Goal: Task Accomplishment & Management: Use online tool/utility

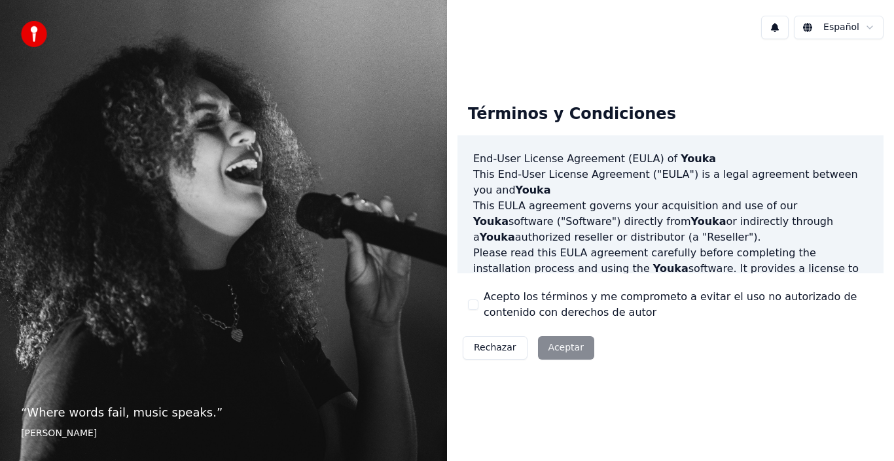
click at [692, 355] on div "Términos y Condiciones End-User License Agreement ([PERSON_NAME]) of Youka This…" at bounding box center [671, 230] width 426 height 272
click at [563, 341] on div "Rechazar Aceptar" at bounding box center [529, 348] width 142 height 34
click at [560, 344] on div "Rechazar Aceptar" at bounding box center [529, 348] width 142 height 34
click at [558, 346] on div "Rechazar Aceptar" at bounding box center [529, 348] width 142 height 34
click at [566, 348] on div "Rechazar Aceptar" at bounding box center [529, 348] width 142 height 34
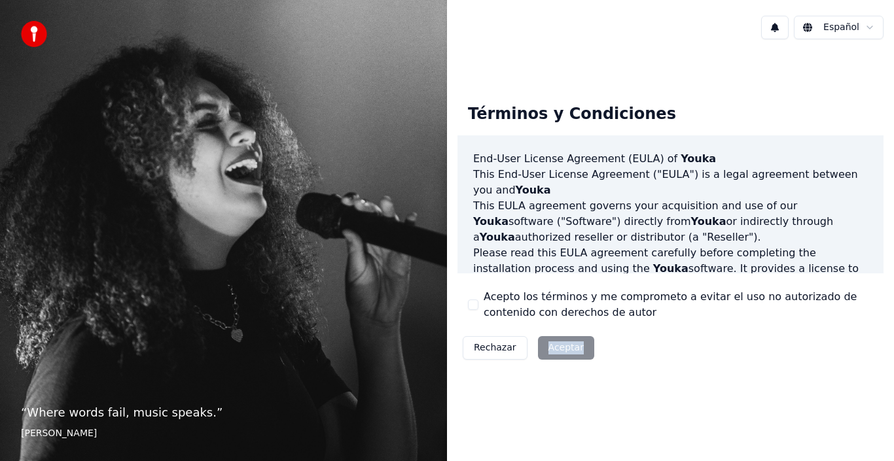
click at [566, 348] on div "Rechazar Aceptar" at bounding box center [529, 348] width 142 height 34
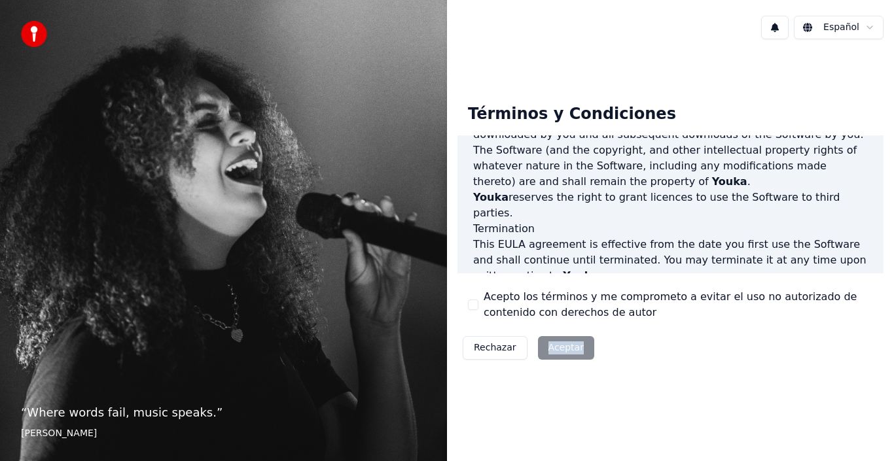
scroll to position [898, 0]
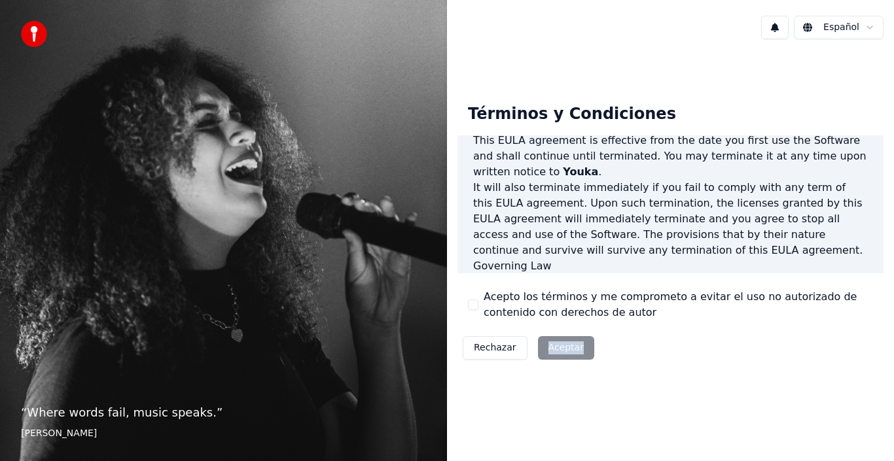
click at [564, 352] on div "Rechazar Aceptar" at bounding box center [529, 348] width 142 height 34
click at [473, 304] on button "Acepto los términos y me comprometo a evitar el uso no autorizado de contenido …" at bounding box center [473, 305] width 10 height 10
click at [547, 348] on button "Aceptar" at bounding box center [566, 348] width 56 height 24
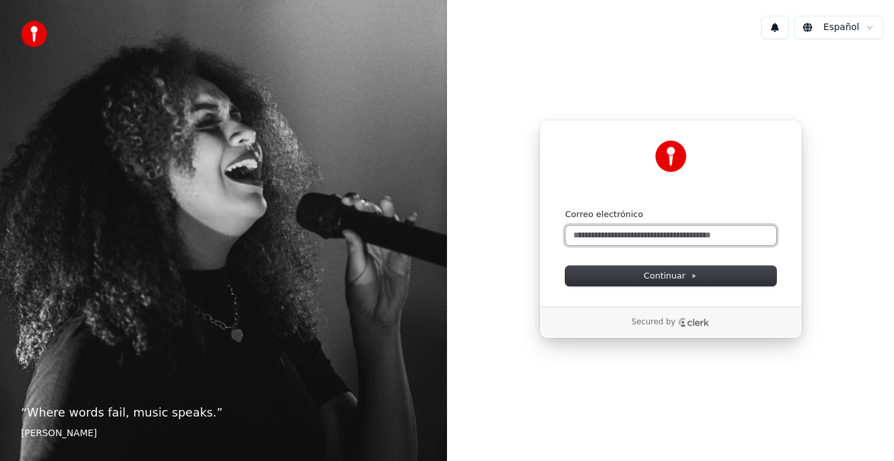
click at [623, 239] on input "Correo electrónico" at bounding box center [671, 236] width 211 height 20
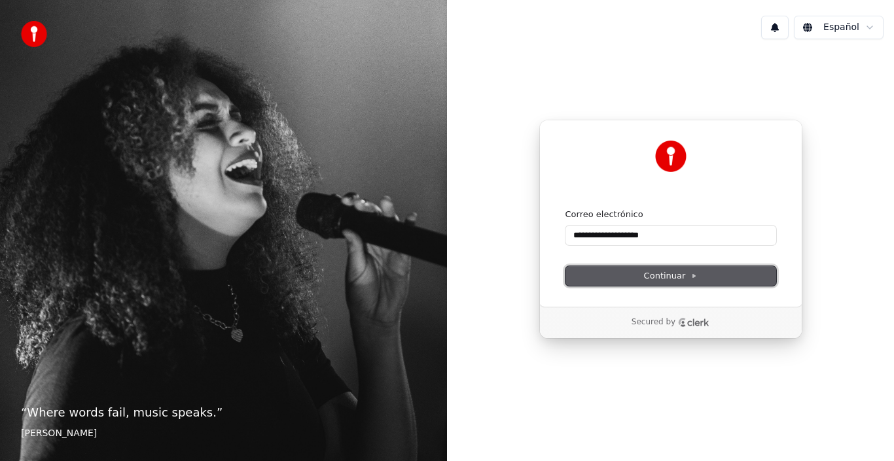
click at [668, 274] on span "Continuar" at bounding box center [671, 276] width 54 height 12
type input "**********"
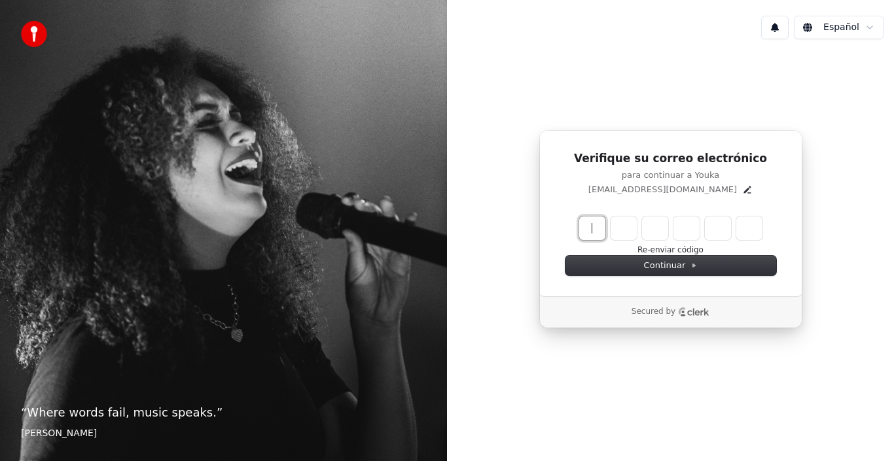
click at [596, 228] on input "Enter verification code" at bounding box center [683, 229] width 209 height 24
type input "******"
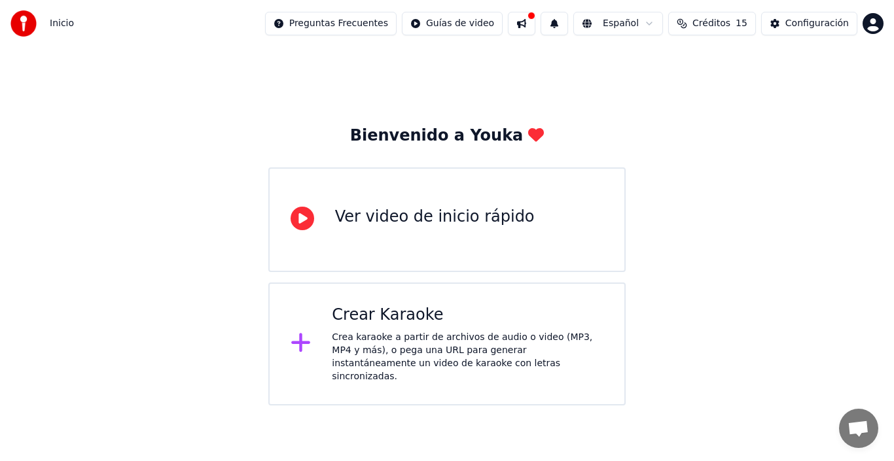
click at [371, 320] on div "Crear Karaoke" at bounding box center [468, 315] width 272 height 21
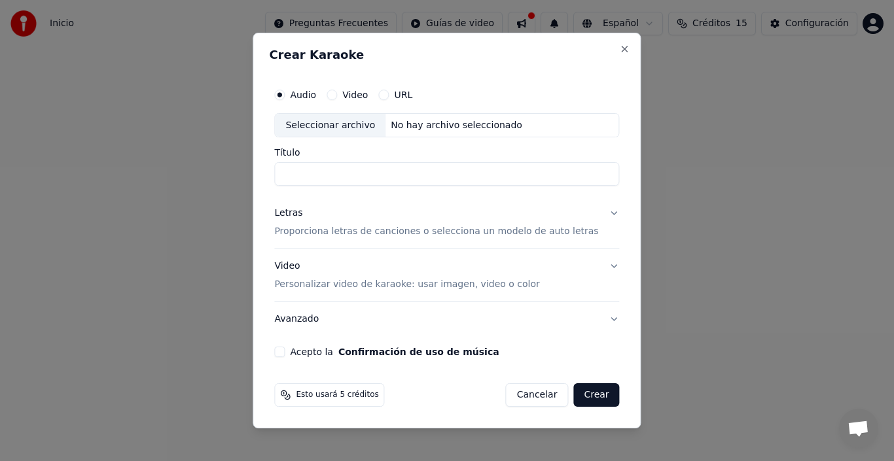
click at [371, 320] on button "Avanzado" at bounding box center [446, 319] width 345 height 34
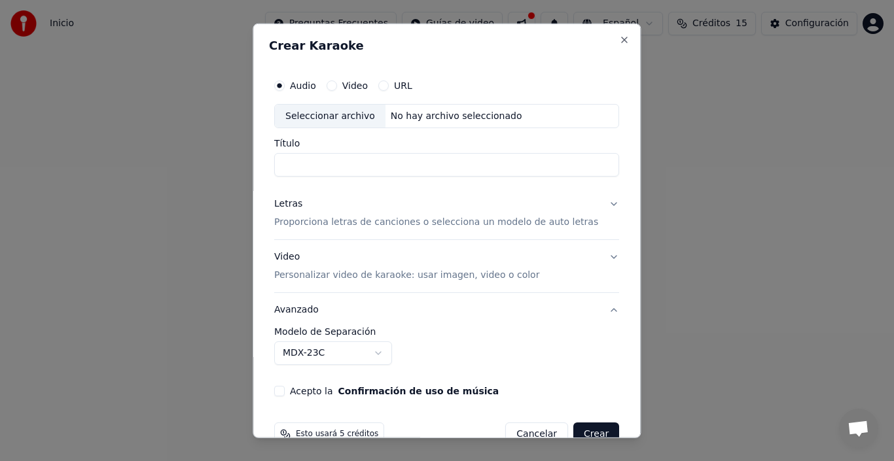
click at [351, 122] on div "Seleccionar archivo" at bounding box center [330, 116] width 111 height 24
type input "**********"
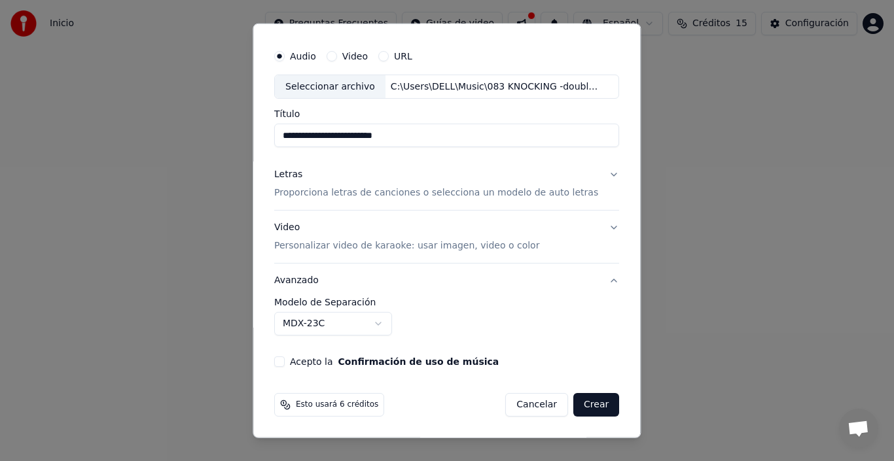
click at [579, 399] on button "Crear" at bounding box center [596, 405] width 46 height 24
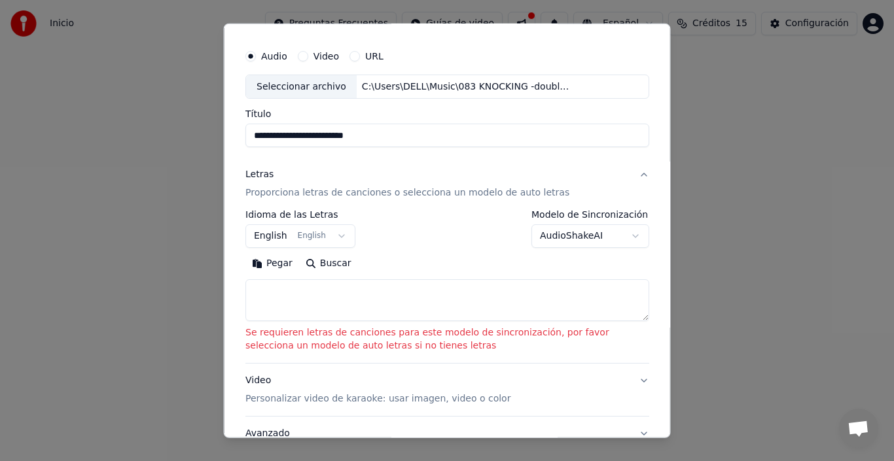
click at [261, 237] on button "English English" at bounding box center [300, 237] width 110 height 24
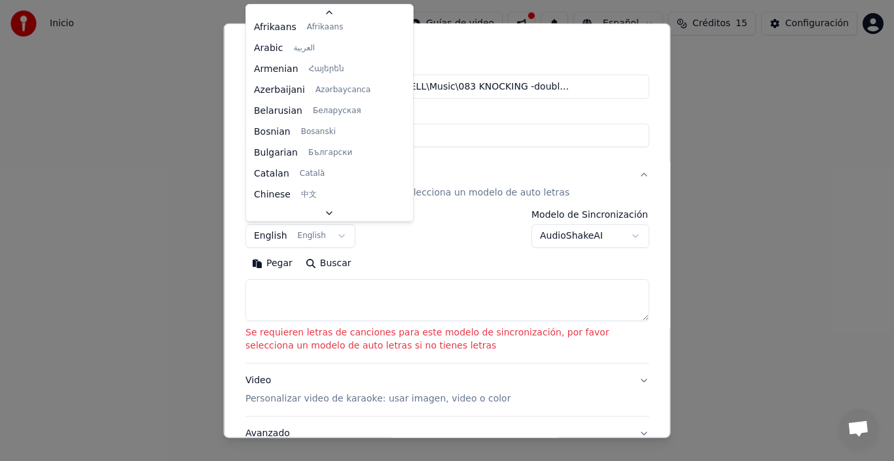
scroll to position [105, 0]
click at [274, 264] on body "**********" at bounding box center [447, 203] width 894 height 406
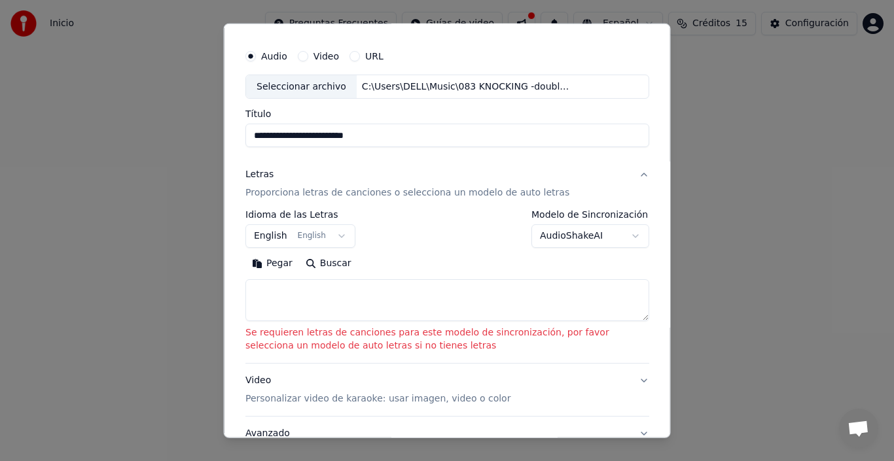
click at [548, 244] on body "**********" at bounding box center [447, 203] width 894 height 406
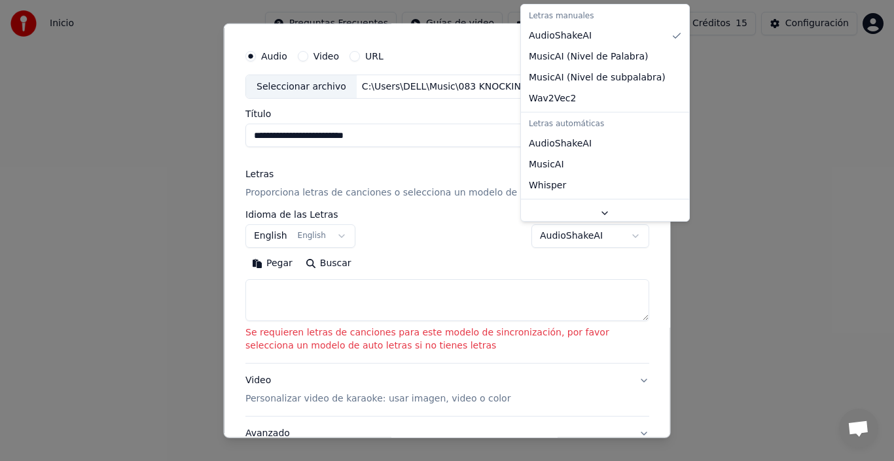
click at [554, 241] on body "**********" at bounding box center [447, 203] width 894 height 406
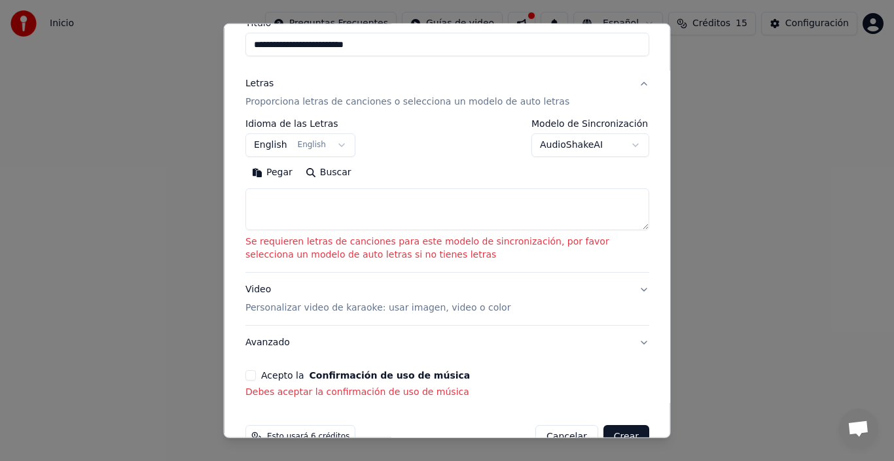
scroll to position [153, 0]
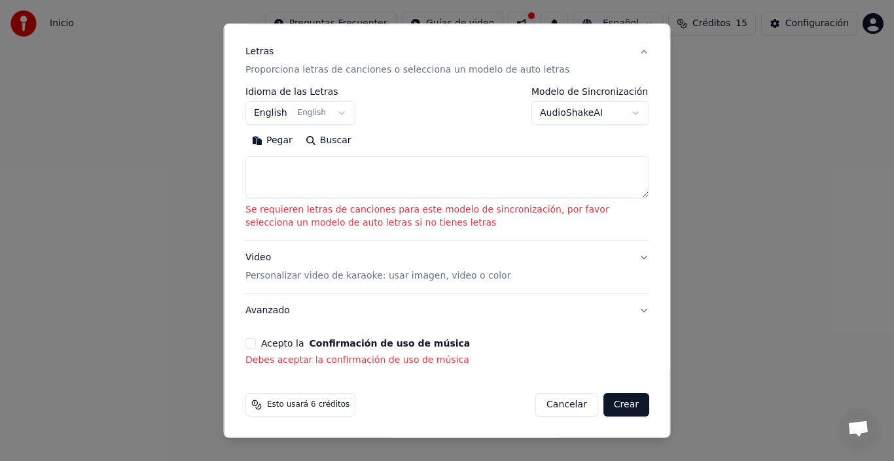
click at [610, 404] on button "Crear" at bounding box center [626, 405] width 46 height 24
click at [560, 118] on body "**********" at bounding box center [447, 203] width 894 height 406
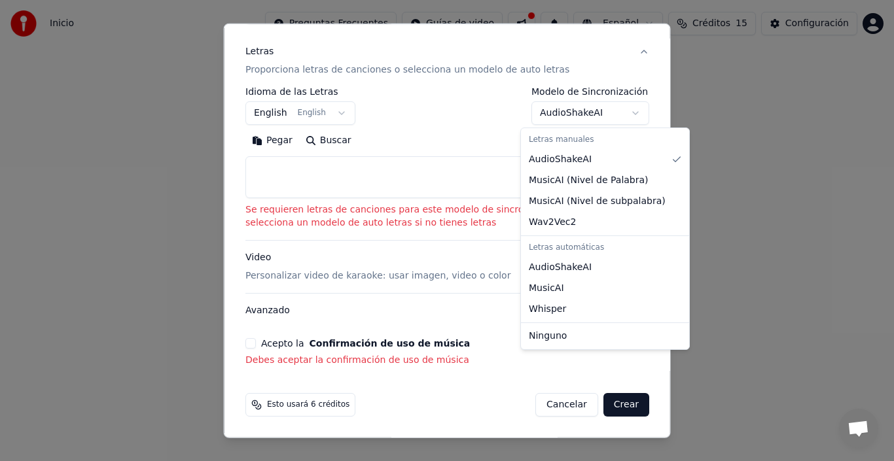
select select "**********"
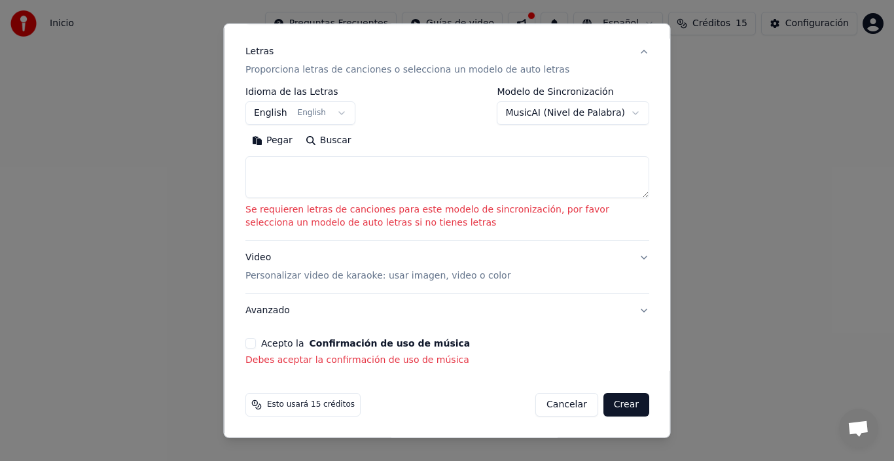
click at [609, 401] on button "Crear" at bounding box center [626, 405] width 46 height 24
click at [609, 402] on button "Crear" at bounding box center [626, 405] width 46 height 24
click at [615, 402] on button "Crear" at bounding box center [626, 405] width 46 height 24
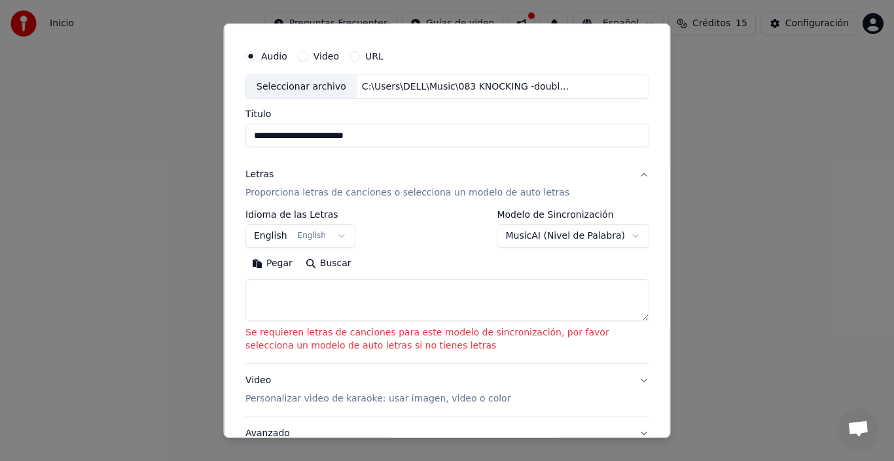
scroll to position [0, 0]
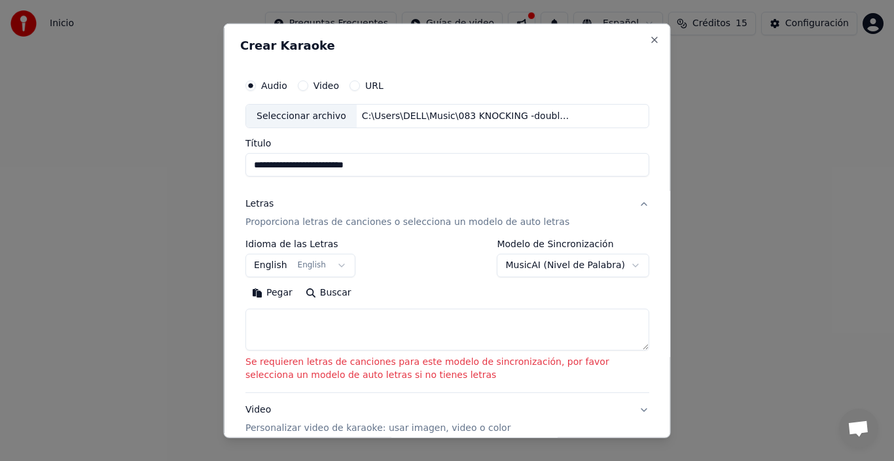
click at [305, 86] on button "Video" at bounding box center [302, 85] width 10 height 10
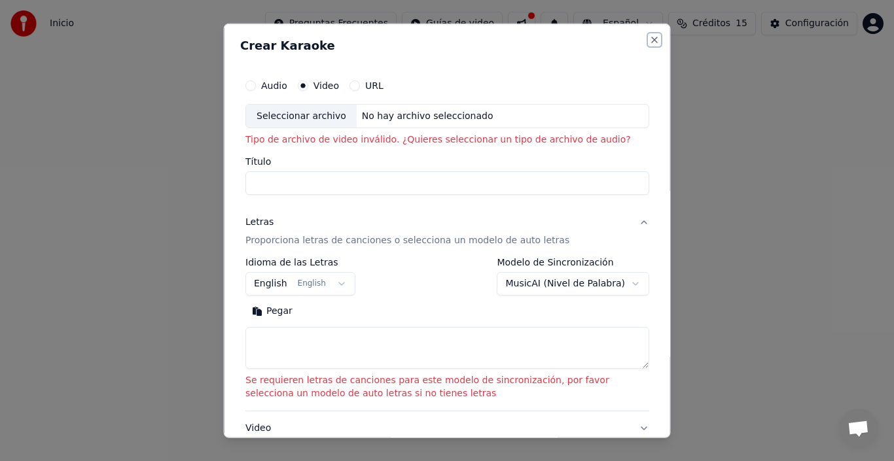
click at [649, 39] on button "Close" at bounding box center [654, 39] width 10 height 10
select select "**********"
select select
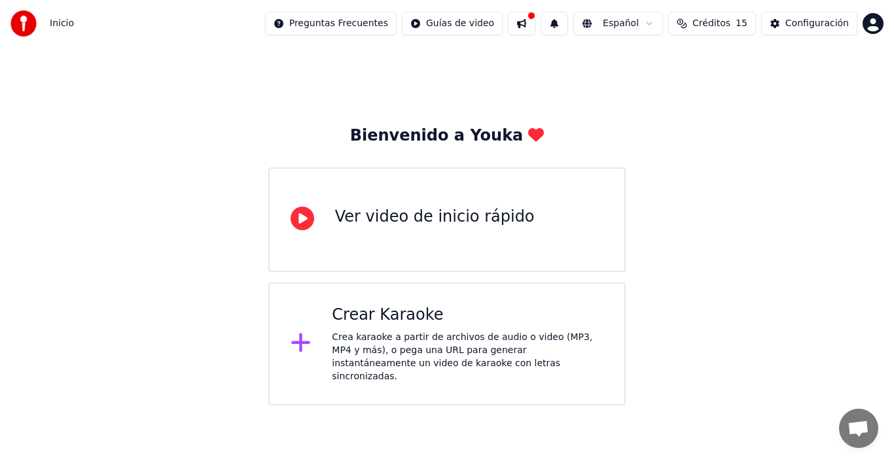
click at [387, 222] on div "Ver video de inicio rápido" at bounding box center [435, 217] width 200 height 21
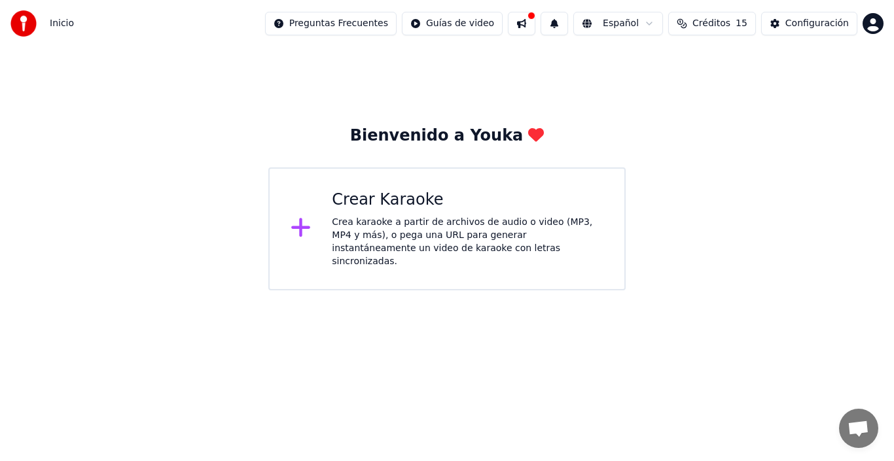
click at [408, 200] on div "Crear Karaoke" at bounding box center [468, 200] width 272 height 21
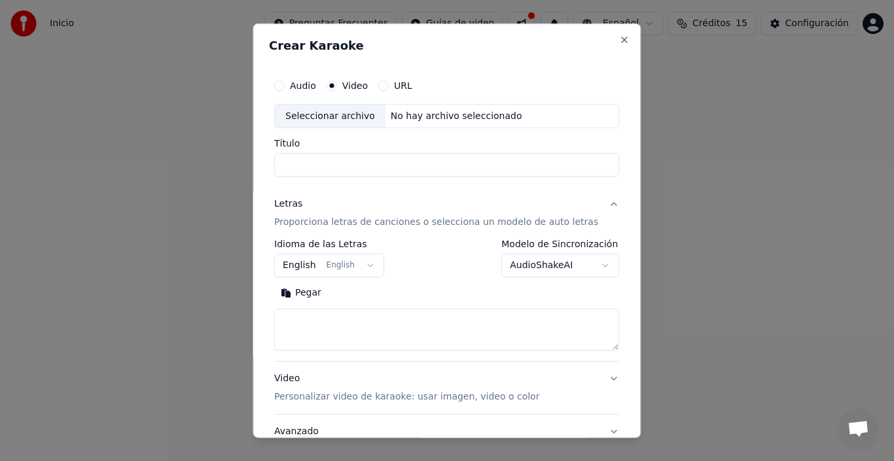
click at [389, 86] on button "URL" at bounding box center [383, 85] width 10 height 10
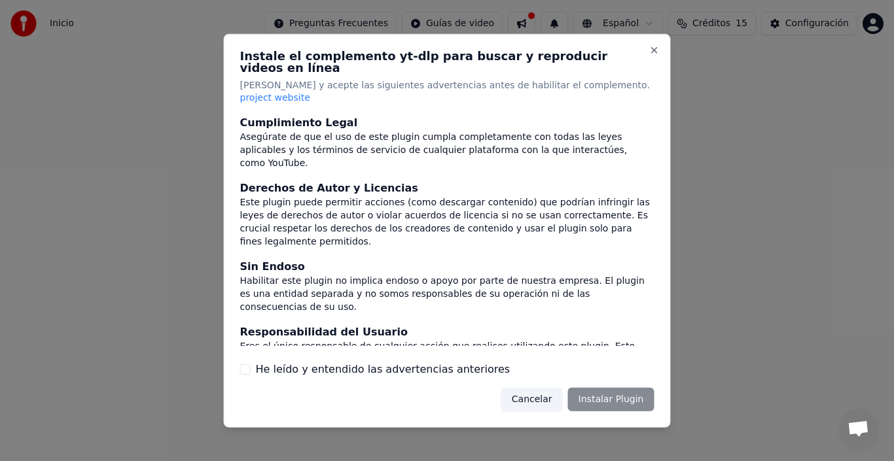
click at [392, 85] on body "Inicio Preguntas Frecuentes Guías de video Español Créditos 15 Configuración Bi…" at bounding box center [447, 145] width 894 height 291
click at [603, 389] on div "Cancelar Instalar Plugin" at bounding box center [577, 400] width 153 height 24
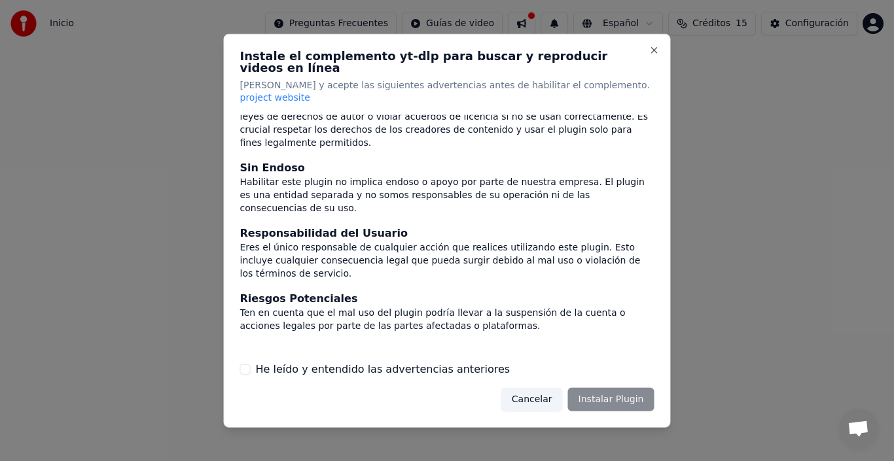
click at [244, 365] on button "He leído y entendido las advertencias anteriores" at bounding box center [245, 370] width 10 height 10
click at [623, 388] on button "Instalar Plugin" at bounding box center [611, 400] width 86 height 24
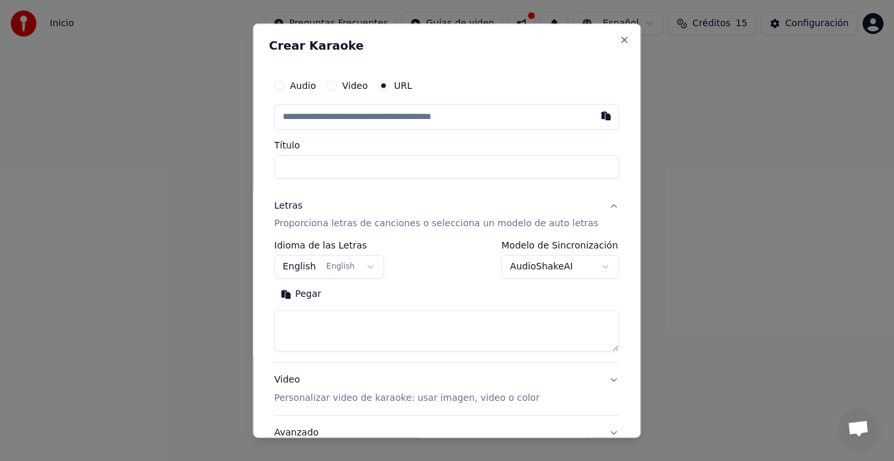
click at [321, 118] on input "text" at bounding box center [446, 116] width 345 height 26
click at [302, 118] on input "text" at bounding box center [446, 116] width 345 height 26
click at [300, 118] on input "text" at bounding box center [446, 116] width 345 height 26
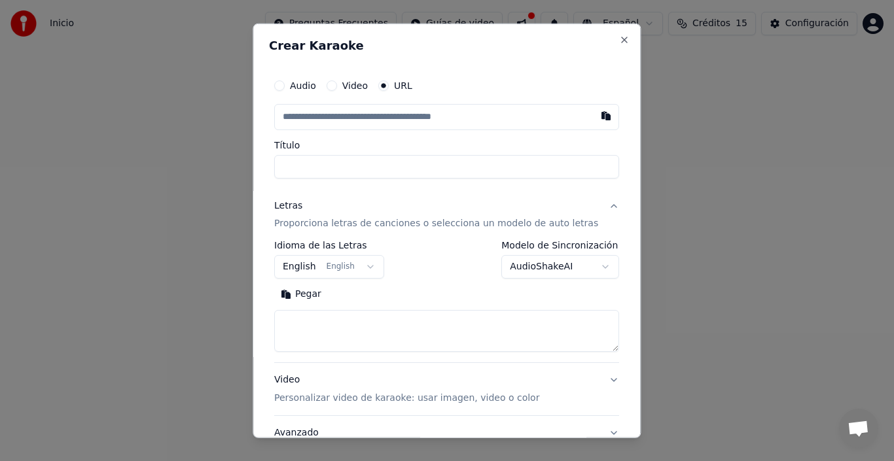
click at [382, 120] on input "text" at bounding box center [446, 116] width 345 height 26
drag, startPoint x: 382, startPoint y: 120, endPoint x: 587, endPoint y: 117, distance: 204.9
click at [587, 117] on div at bounding box center [446, 116] width 345 height 26
click at [594, 117] on button "button" at bounding box center [607, 115] width 26 height 24
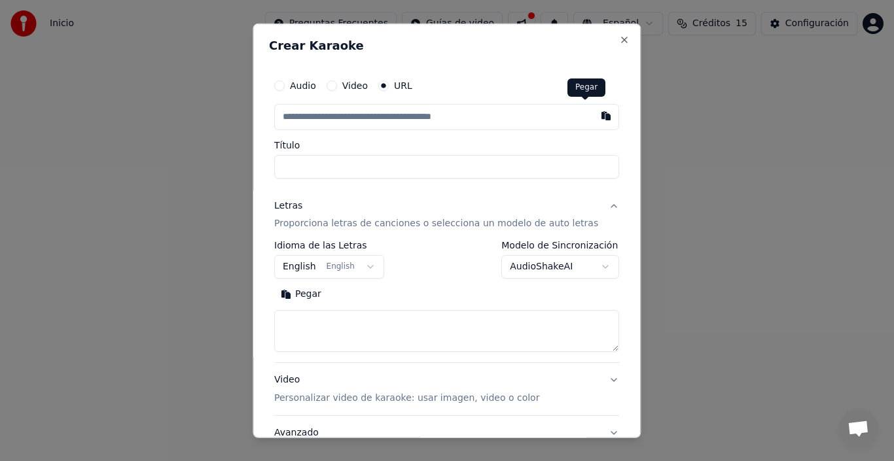
type input "**********"
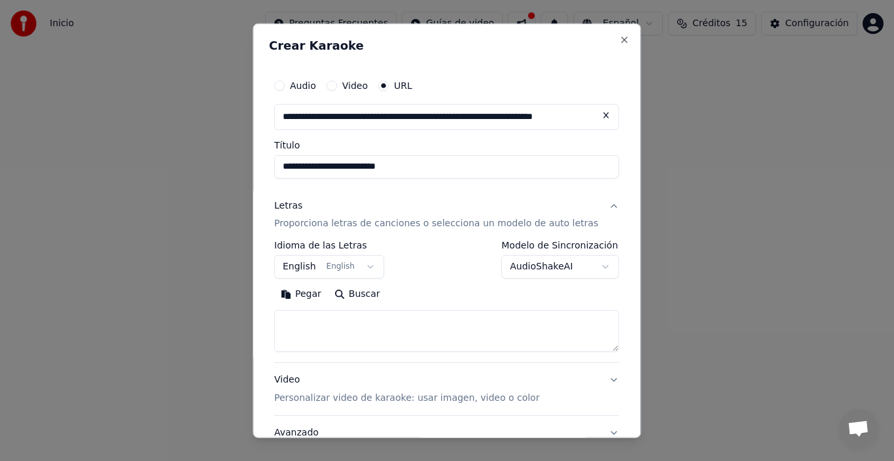
type input "**********"
click at [591, 379] on button "Video Personalizar video de karaoke: usar imagen, video o color" at bounding box center [446, 389] width 345 height 52
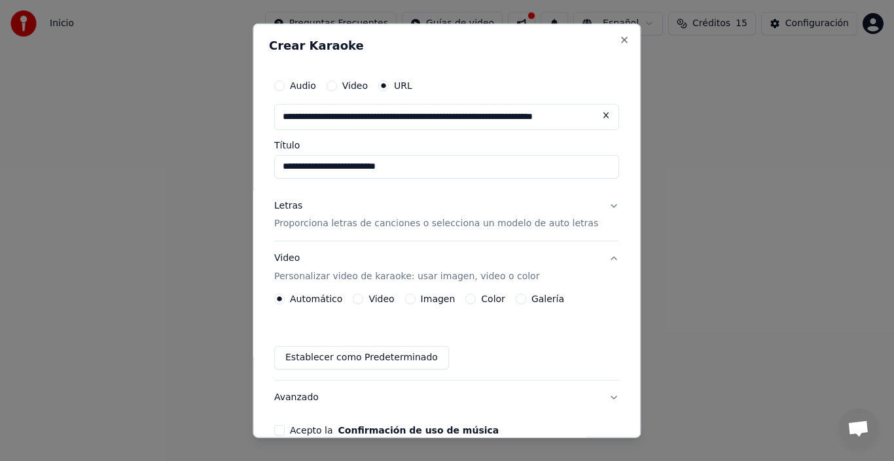
click at [592, 258] on button "Video Personalizar video de karaoke: usar imagen, video o color" at bounding box center [446, 268] width 345 height 52
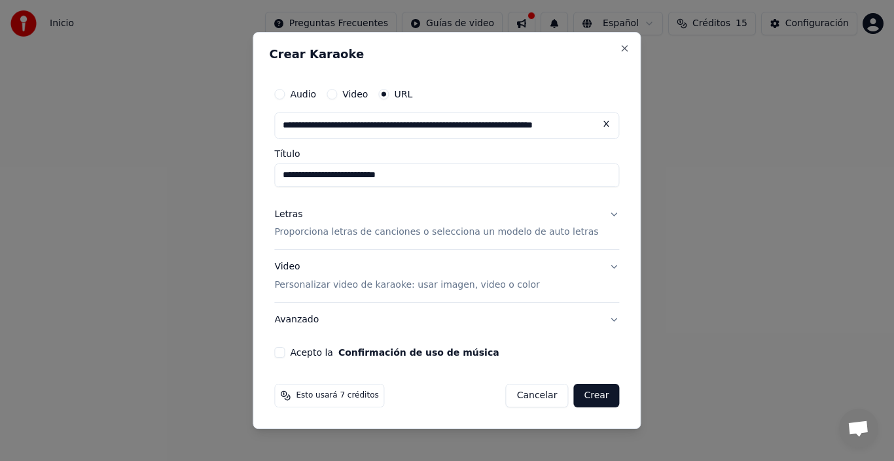
click at [597, 219] on button "Letras Proporciona letras de canciones o selecciona un modelo de auto letras" at bounding box center [446, 224] width 345 height 52
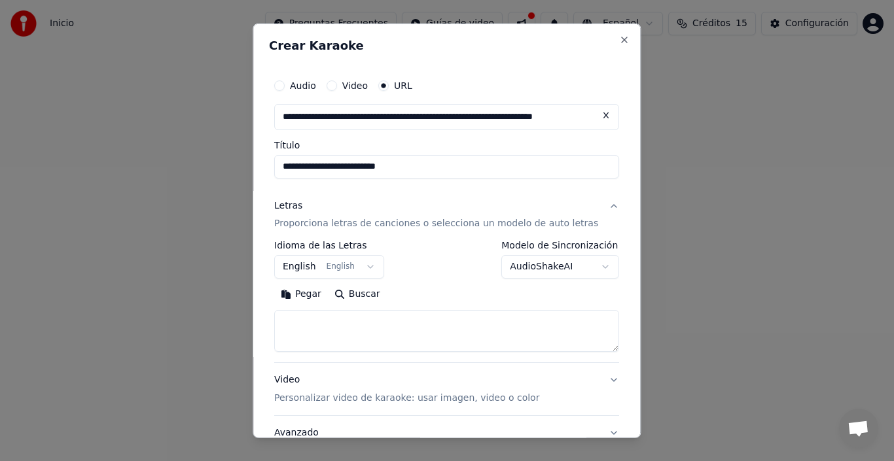
click at [460, 399] on p "Personalizar video de karaoke: usar imagen, video o color" at bounding box center [406, 398] width 265 height 13
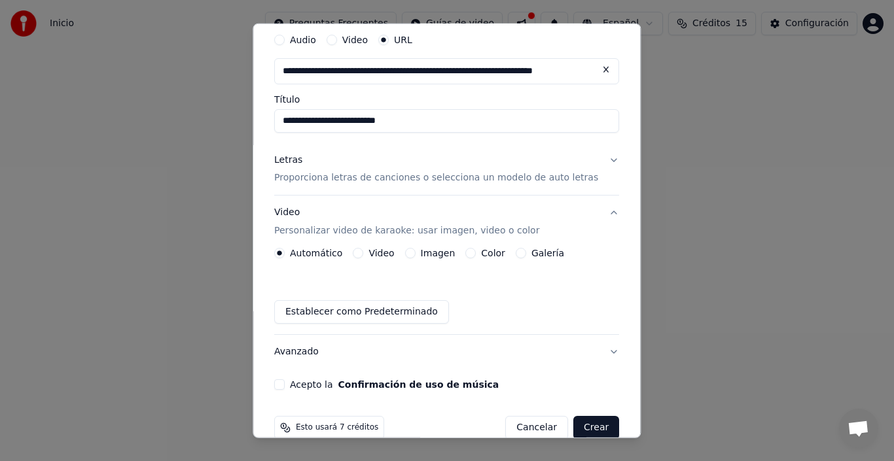
scroll to position [69, 0]
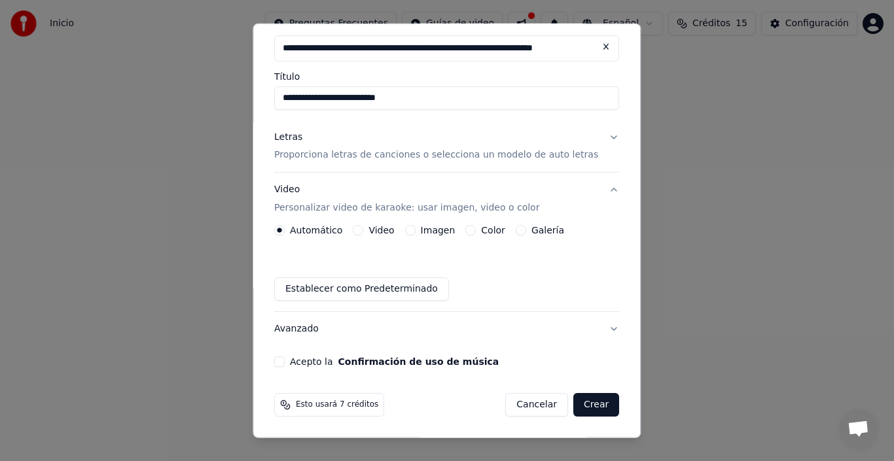
click at [584, 399] on button "Crear" at bounding box center [596, 405] width 46 height 24
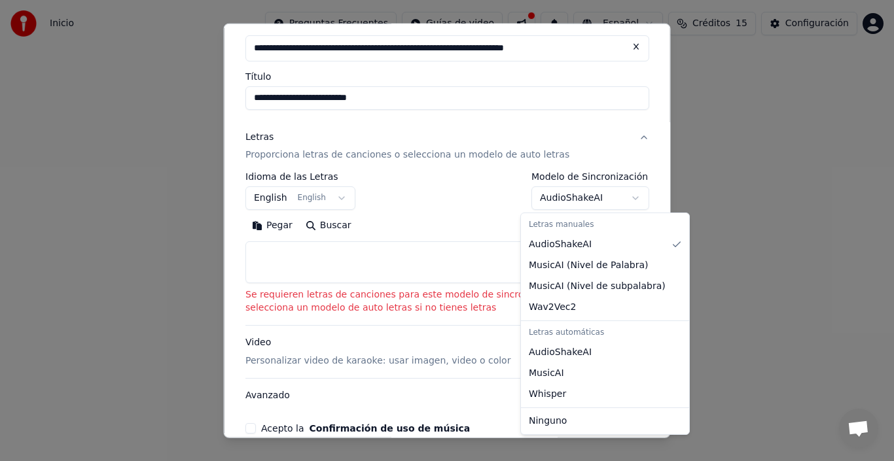
click at [549, 202] on body "**********" at bounding box center [447, 145] width 894 height 291
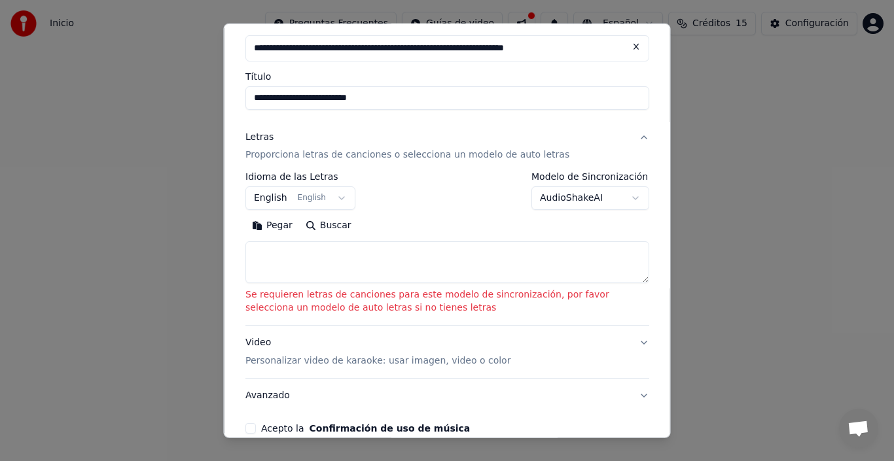
click at [309, 201] on body "**********" at bounding box center [447, 145] width 894 height 291
click at [269, 197] on button "English English" at bounding box center [300, 199] width 110 height 24
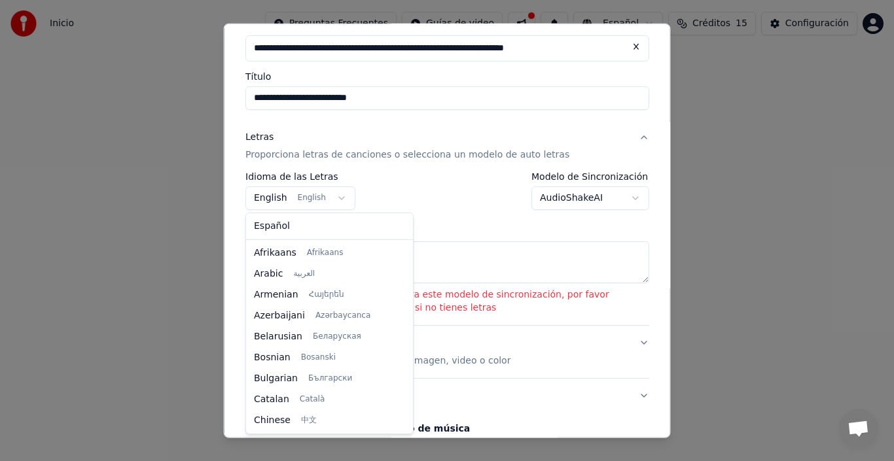
scroll to position [105, 0]
click at [270, 200] on body "**********" at bounding box center [447, 145] width 894 height 291
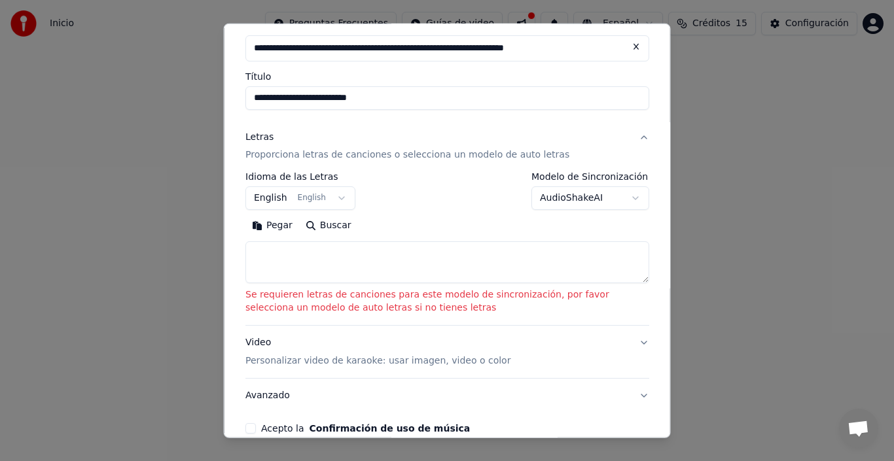
click at [270, 200] on body "**********" at bounding box center [447, 145] width 894 height 291
click at [331, 198] on body "**********" at bounding box center [447, 145] width 894 height 291
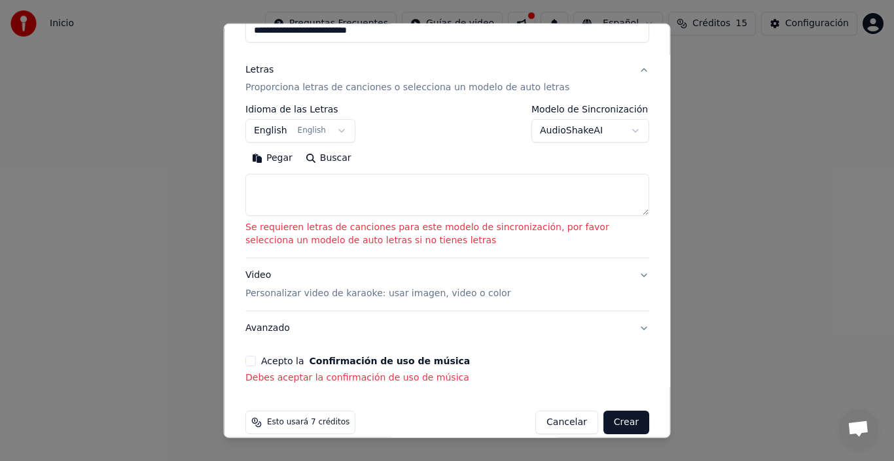
scroll to position [154, 0]
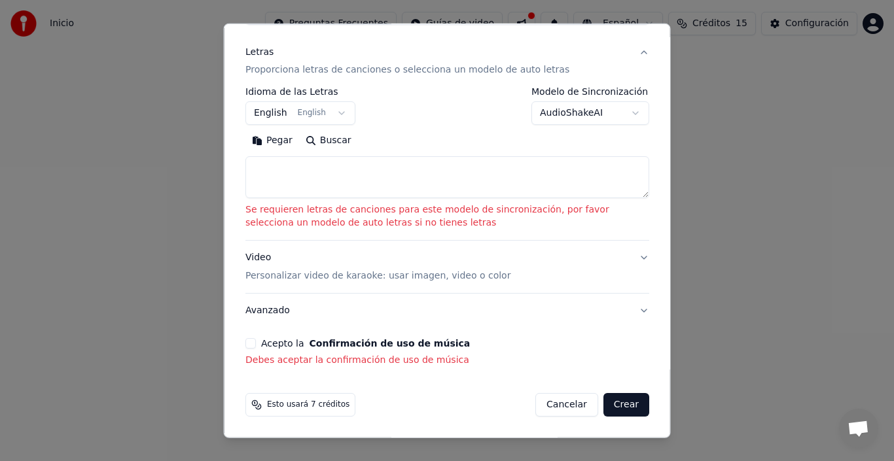
click at [252, 342] on button "Acepto la Confirmación de uso de música" at bounding box center [250, 343] width 10 height 10
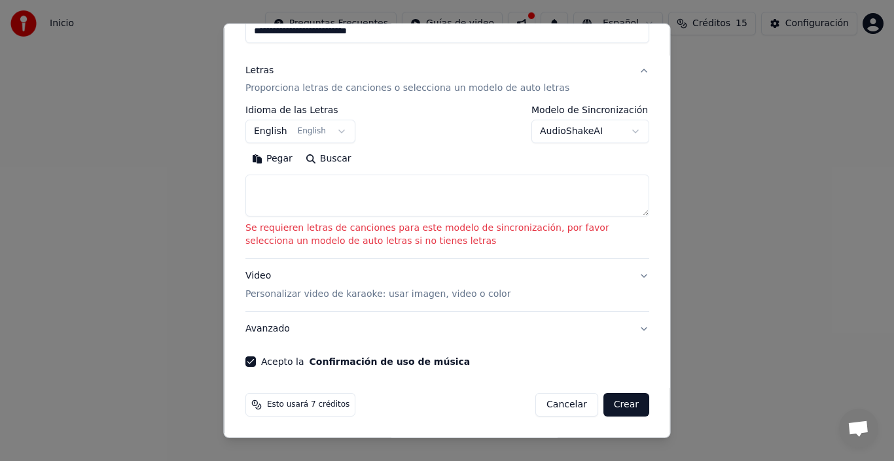
click at [617, 399] on button "Crear" at bounding box center [626, 405] width 46 height 24
click at [609, 399] on button "Crear" at bounding box center [626, 405] width 46 height 24
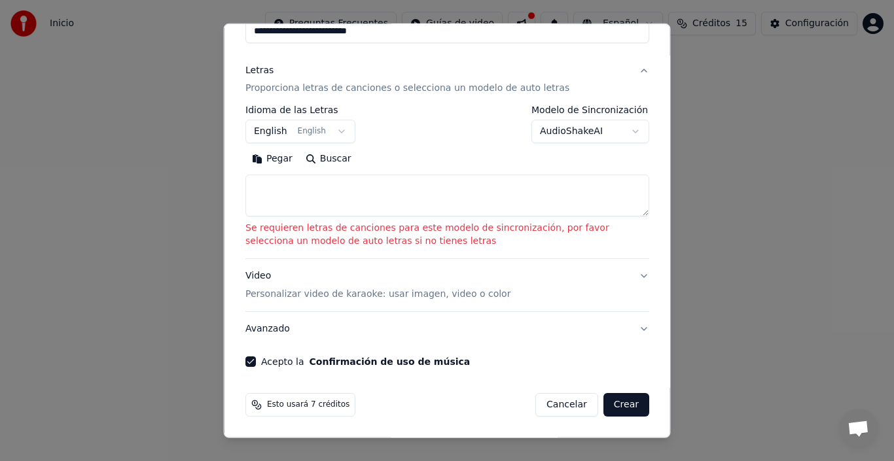
click at [609, 399] on button "Crear" at bounding box center [626, 405] width 46 height 24
click at [620, 408] on button "Crear" at bounding box center [626, 405] width 46 height 24
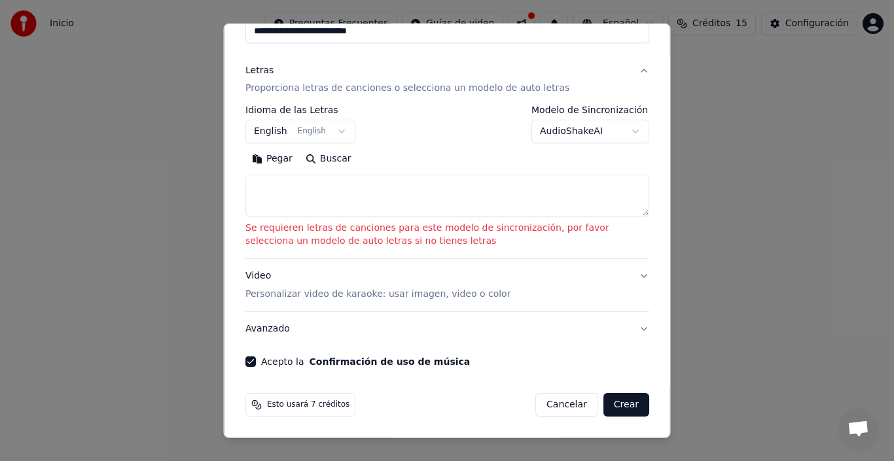
click at [620, 408] on button "Crear" at bounding box center [626, 405] width 46 height 24
click at [629, 209] on textarea at bounding box center [447, 196] width 404 height 42
click at [605, 199] on textarea at bounding box center [447, 196] width 404 height 42
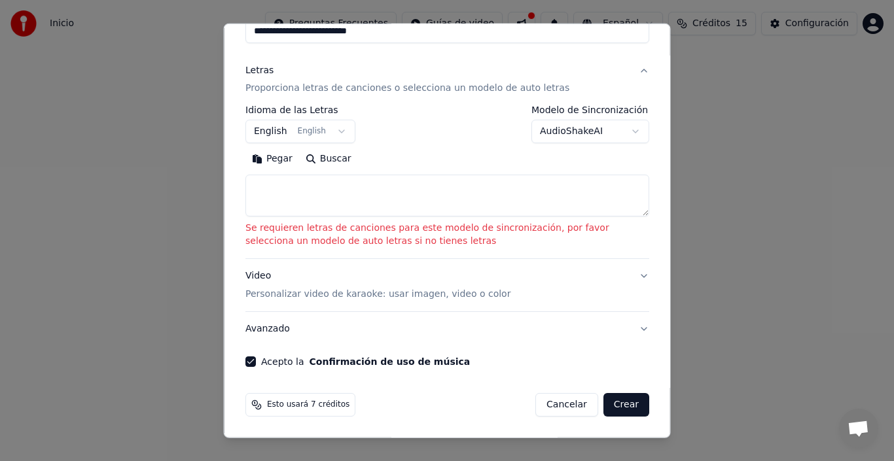
click at [605, 199] on textarea at bounding box center [447, 196] width 404 height 42
click at [268, 158] on button "Pegar" at bounding box center [272, 159] width 54 height 21
type textarea "**********"
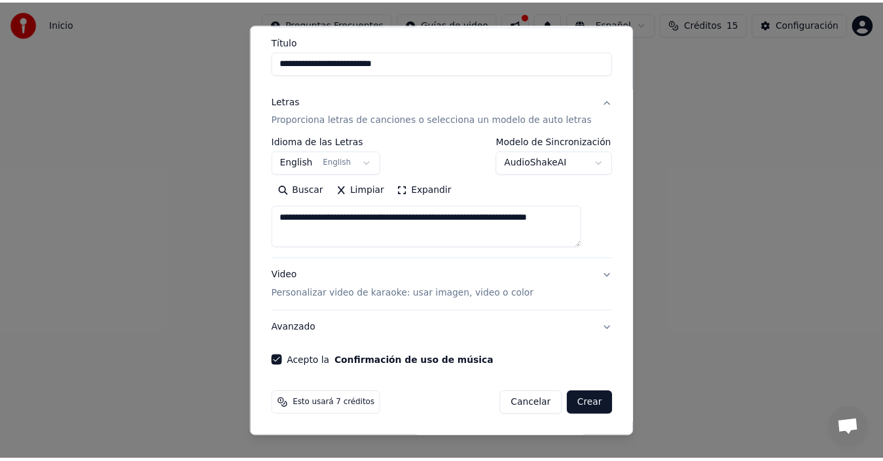
scroll to position [104, 0]
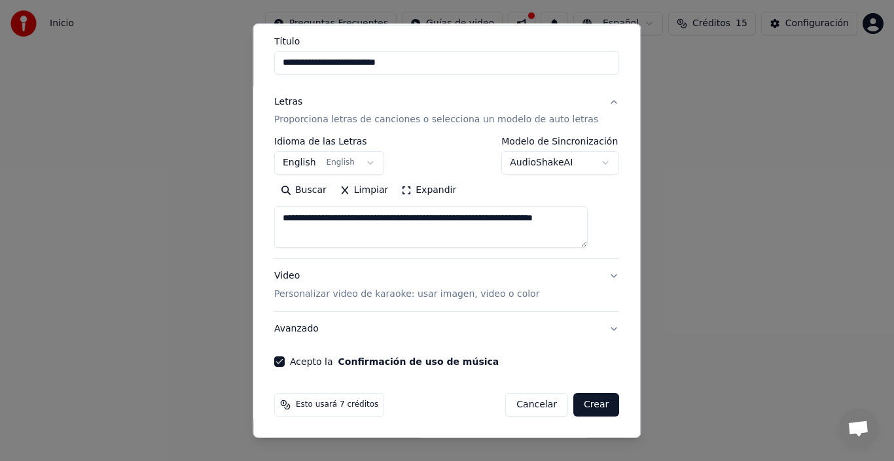
click at [580, 406] on button "Crear" at bounding box center [596, 405] width 46 height 24
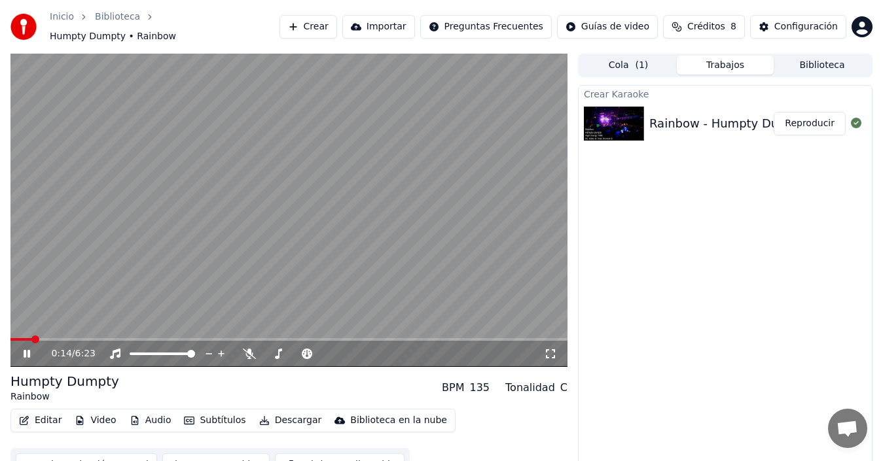
click at [807, 115] on button "Reproducir" at bounding box center [810, 124] width 72 height 24
click at [77, 338] on span at bounding box center [288, 339] width 557 height 3
click at [96, 338] on span at bounding box center [288, 339] width 557 height 3
click at [71, 329] on video at bounding box center [288, 211] width 557 height 314
click at [71, 338] on span at bounding box center [40, 339] width 61 height 3
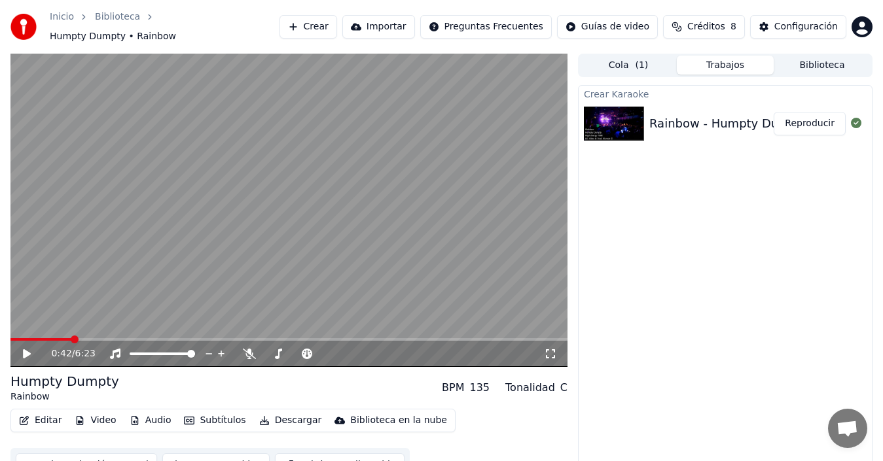
click at [25, 350] on icon at bounding box center [27, 354] width 8 height 9
click at [414, 203] on video at bounding box center [288, 211] width 557 height 314
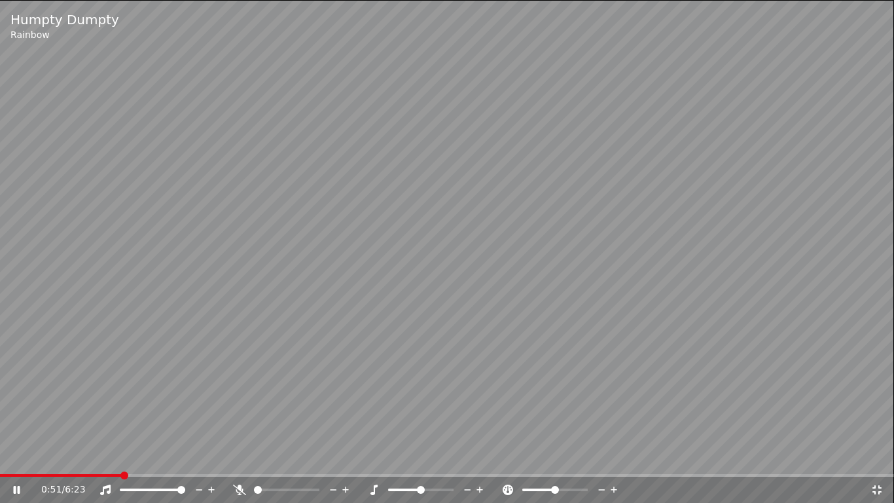
click at [137, 461] on span at bounding box center [447, 475] width 894 height 3
click at [153, 461] on span at bounding box center [447, 475] width 894 height 3
click at [13, 461] on icon at bounding box center [25, 489] width 31 height 10
click at [13, 461] on icon at bounding box center [17, 489] width 8 height 9
click at [875, 461] on icon at bounding box center [877, 489] width 13 height 10
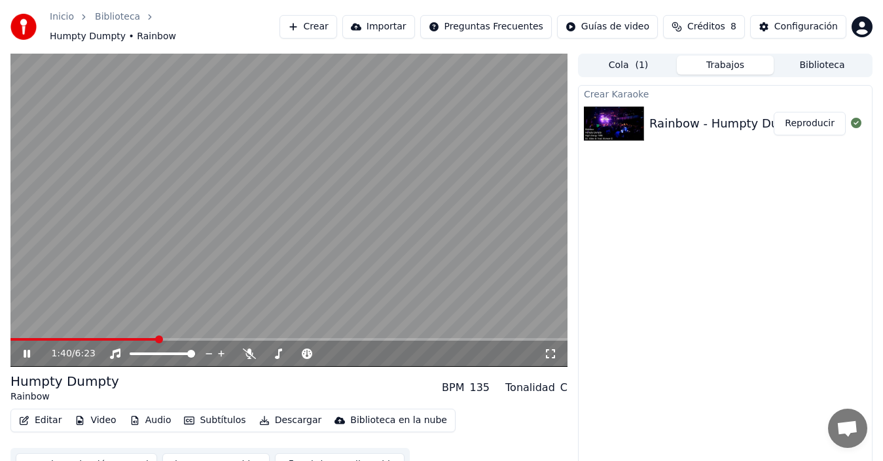
click at [26, 350] on icon at bounding box center [27, 354] width 7 height 8
click at [26, 350] on icon at bounding box center [27, 354] width 8 height 9
click at [554, 183] on video at bounding box center [288, 211] width 557 height 314
click at [707, 24] on span "Créditos" at bounding box center [706, 26] width 38 height 13
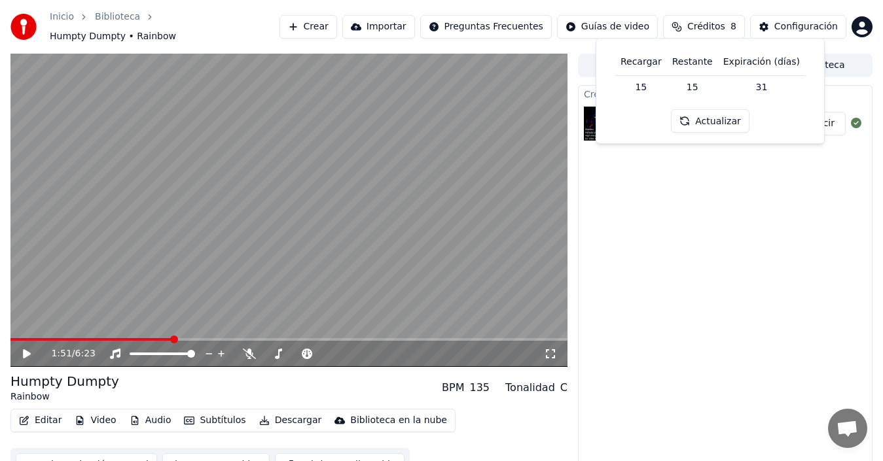
click at [685, 122] on button "Actualizar" at bounding box center [710, 121] width 78 height 24
